Goal: Task Accomplishment & Management: Use online tool/utility

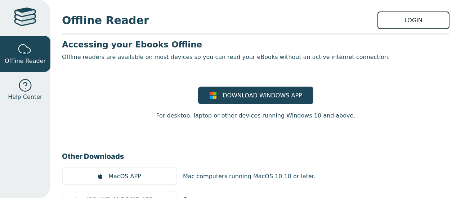
click at [399, 20] on link "LOGIN" at bounding box center [413, 21] width 72 height 18
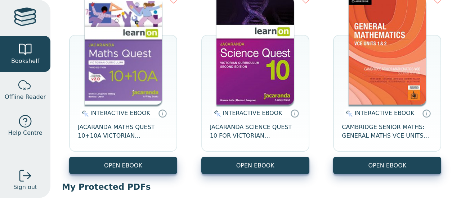
scroll to position [101, 0]
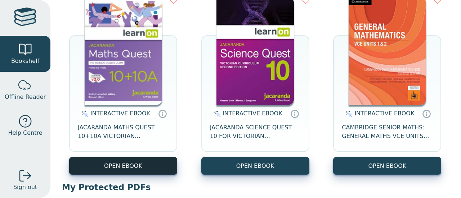
click at [144, 166] on button "OPEN EBOOK" at bounding box center [123, 166] width 108 height 18
